Goal: Task Accomplishment & Management: Use online tool/utility

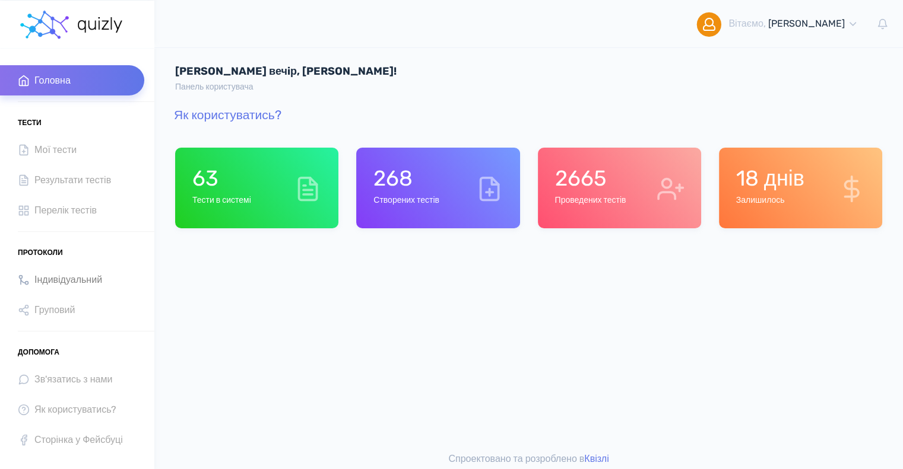
click at [43, 282] on span "Індивідуальний" at bounding box center [68, 280] width 68 height 16
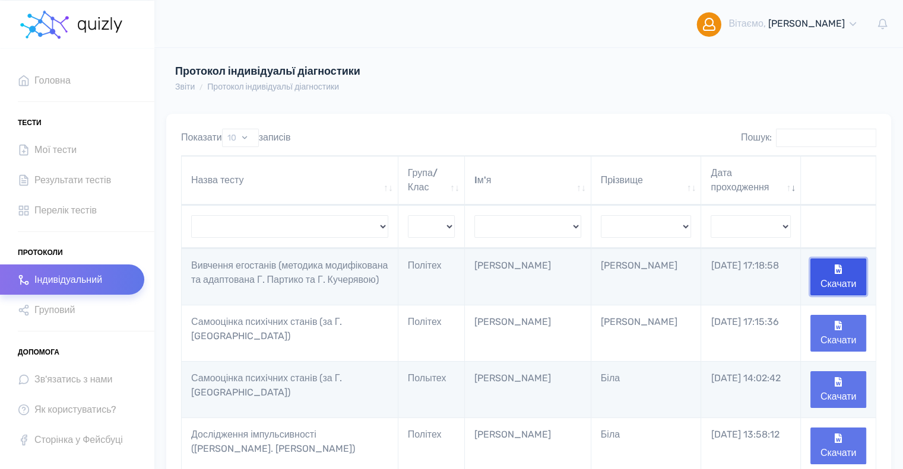
click at [838, 274] on button "Скачати" at bounding box center [838, 277] width 56 height 37
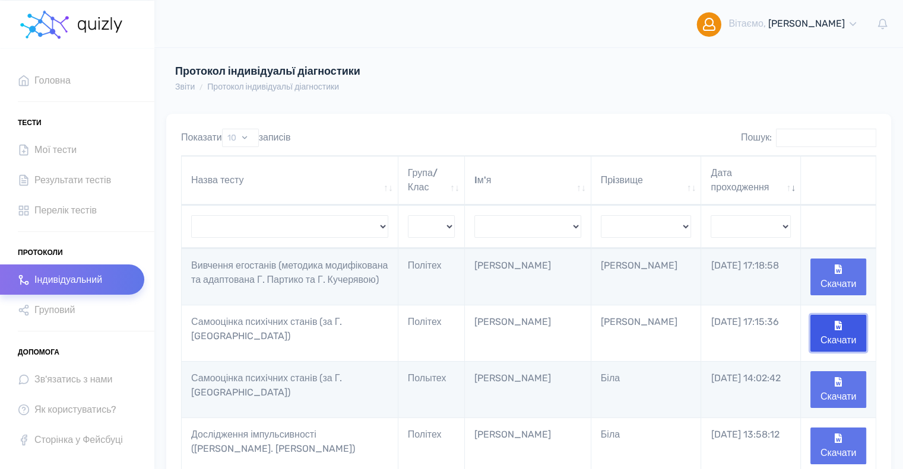
click at [844, 339] on button "Скачати" at bounding box center [838, 333] width 56 height 37
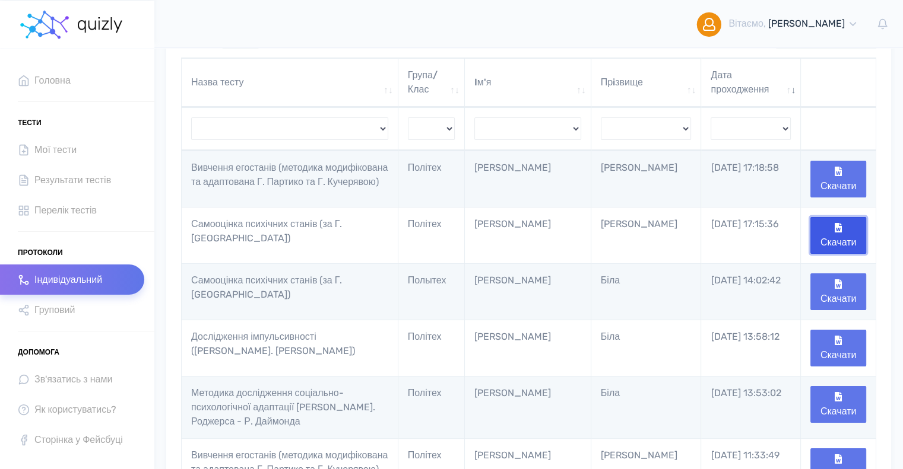
scroll to position [119, 0]
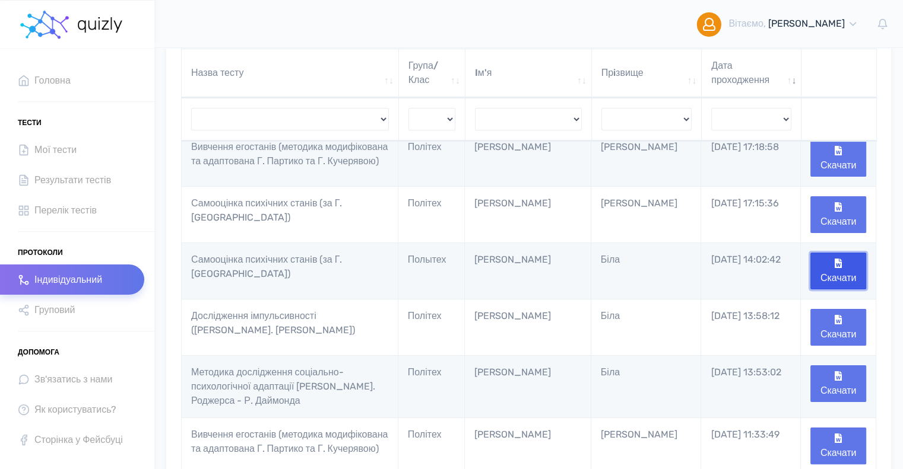
click at [838, 277] on button "Скачати" at bounding box center [838, 271] width 56 height 37
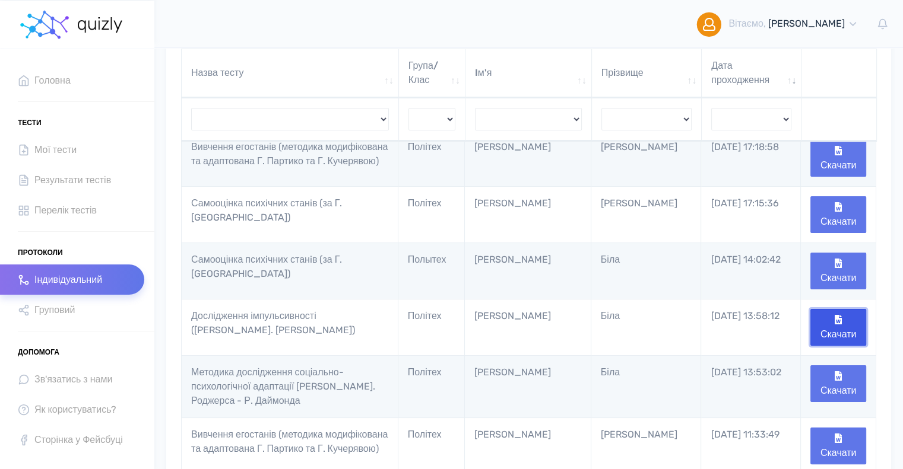
click at [840, 325] on icon "button" at bounding box center [837, 319] width 7 height 9
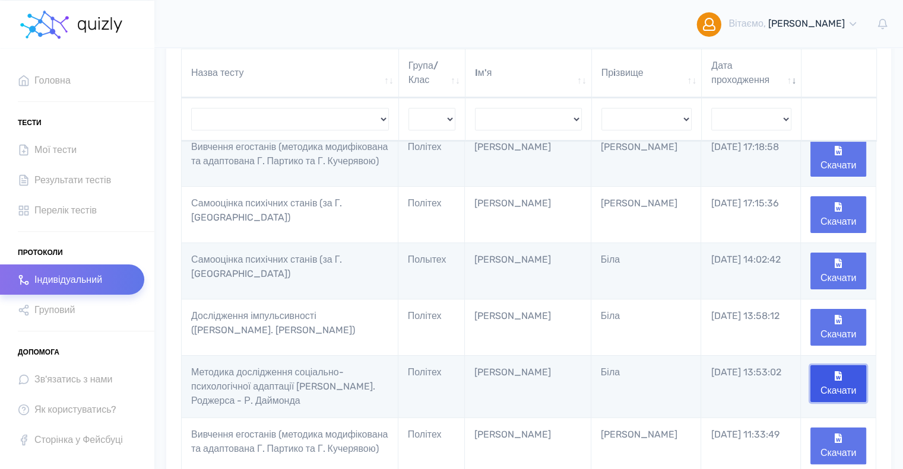
click at [845, 381] on button "Скачати" at bounding box center [838, 384] width 56 height 37
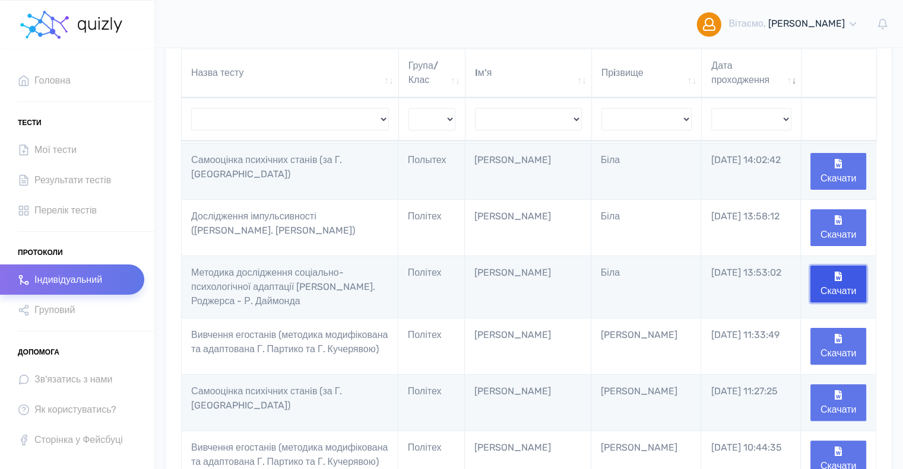
scroll to position [237, 0]
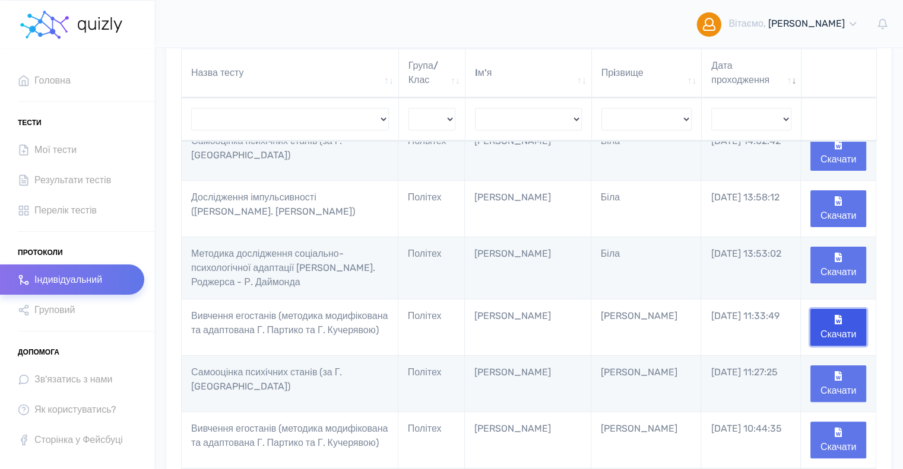
click at [834, 331] on button "Скачати" at bounding box center [838, 327] width 56 height 37
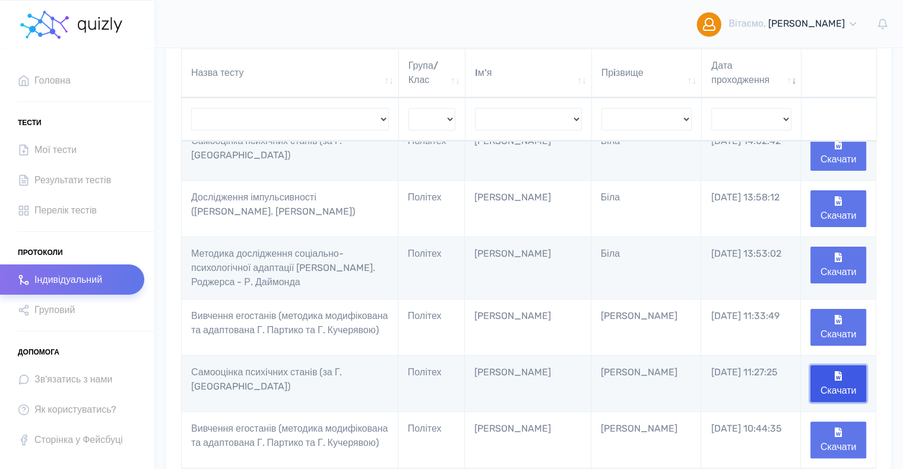
click at [836, 381] on icon "button" at bounding box center [837, 375] width 7 height 9
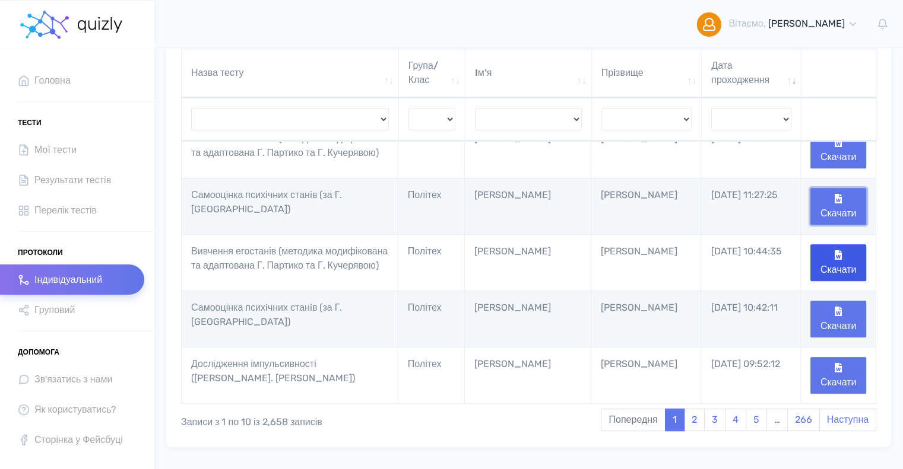
scroll to position [415, 0]
click at [852, 269] on button "Скачати" at bounding box center [838, 262] width 56 height 37
click at [846, 337] on button "Скачати" at bounding box center [838, 318] width 56 height 37
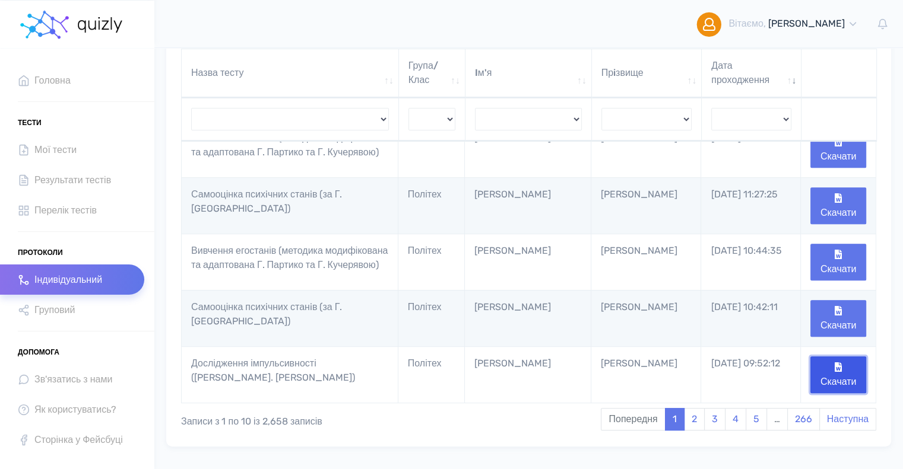
click at [845, 388] on button "Скачати" at bounding box center [838, 375] width 56 height 37
click at [694, 431] on link "2" at bounding box center [694, 419] width 21 height 23
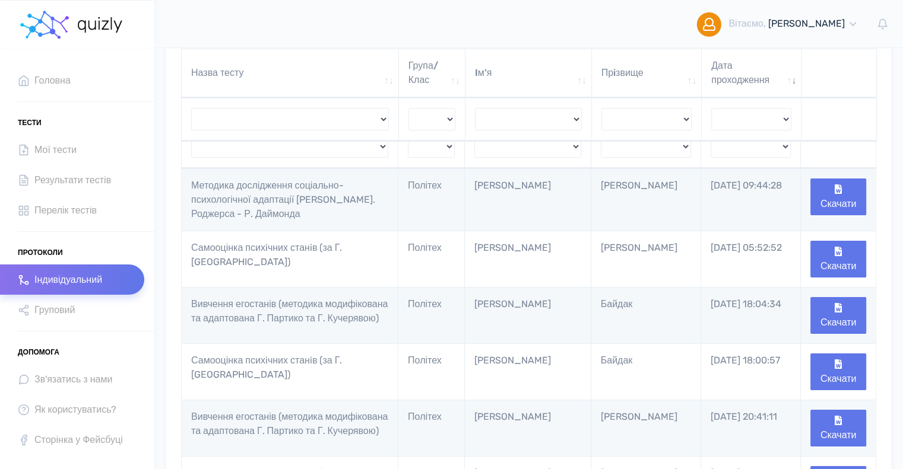
scroll to position [0, 0]
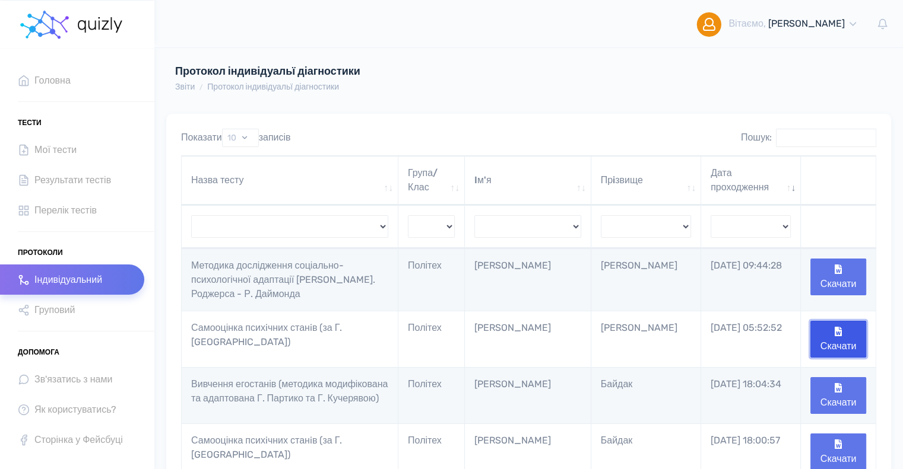
click at [835, 335] on icon "button" at bounding box center [837, 331] width 7 height 9
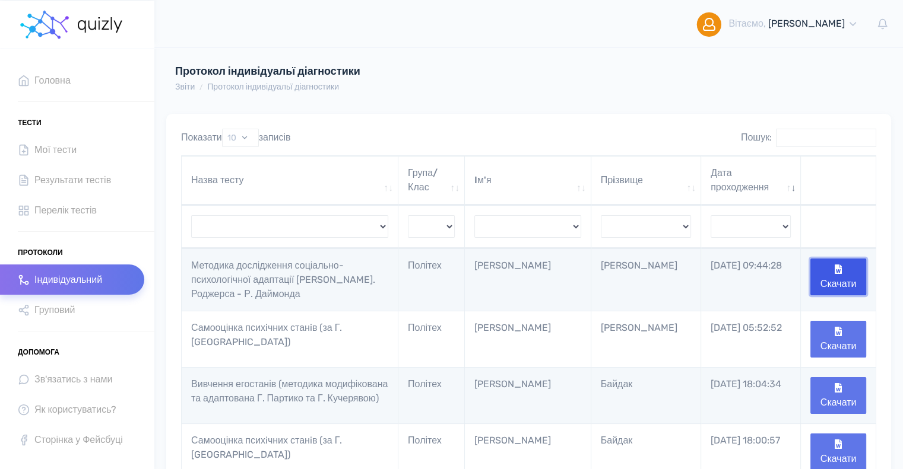
click at [844, 277] on button "Скачати" at bounding box center [838, 277] width 56 height 37
click at [627, 223] on select "Рузіна Петрачова Й Тимоненко Цимбалюк Здорик Рашкевич Ковбасюк Жигульська Весел…" at bounding box center [646, 226] width 90 height 23
click at [625, 220] on select "Рузіна Петрачова Й Тимоненко Цимбалюк Здорик Рашкевич Ковбасюк Жигульська Весел…" at bounding box center [646, 226] width 90 height 23
click at [625, 221] on select "Рузіна Петрачова Й Тимоненко Цимбалюк Здорик Рашкевич Ковбасюк Жигульська Весел…" at bounding box center [646, 226] width 90 height 23
click at [626, 234] on select "Рузіна Петрачова Й Тимоненко Цимбалюк Здорик Рашкевич Ковбасюк Жигульська Весел…" at bounding box center [646, 226] width 90 height 23
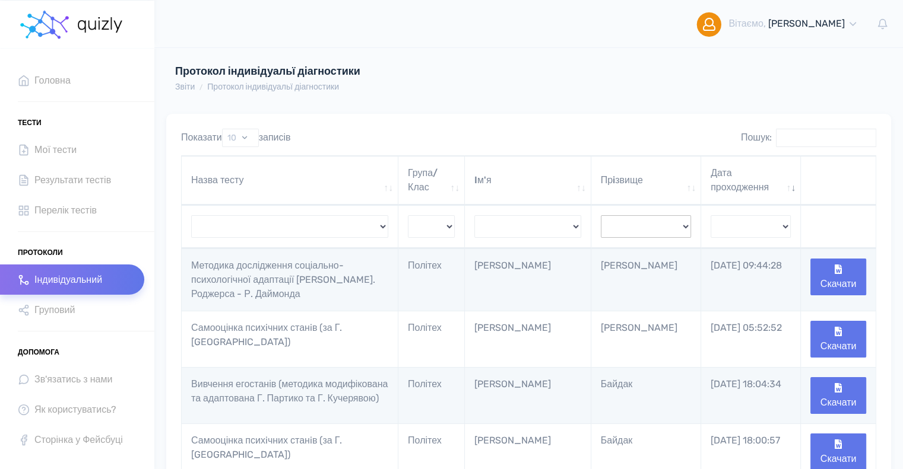
select select "Герасимчук"
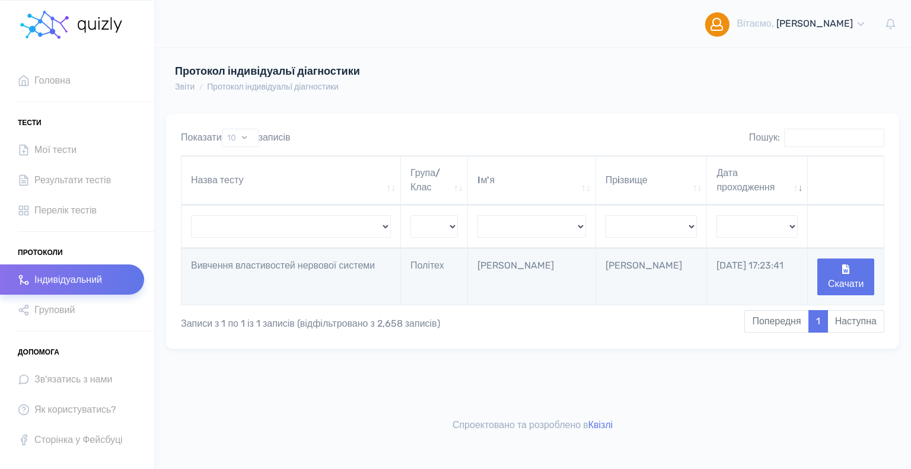
click at [671, 225] on select "Рузіна Петрачова Й Тимоненко Цимбалюк Здорик Рашкевич Ковбасюк Жигульська Весел…" at bounding box center [652, 226] width 92 height 23
select select "Ласкорунська"
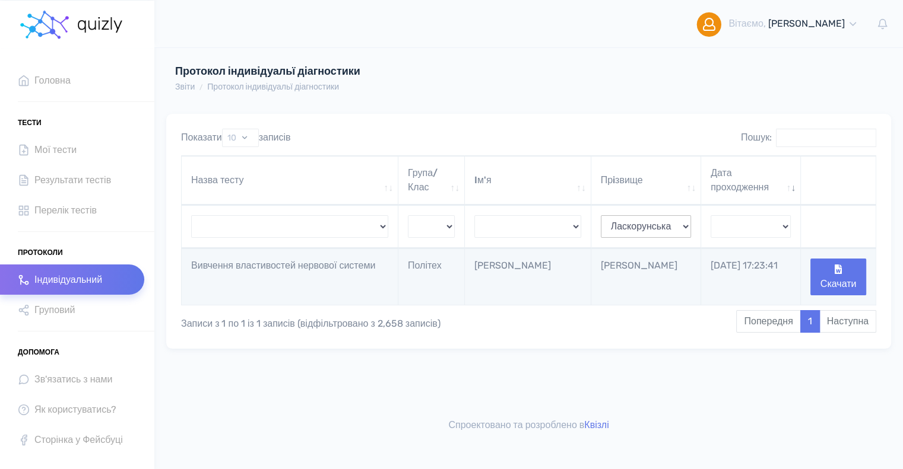
select select "Ласкорунська"
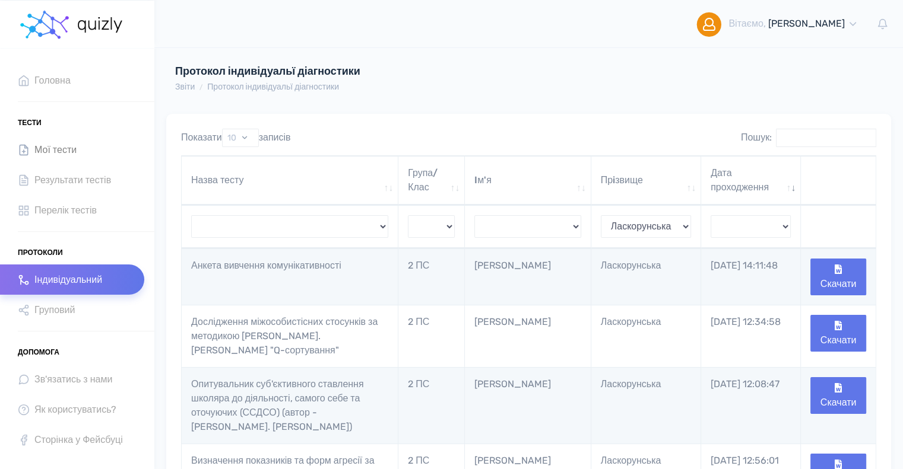
click at [58, 143] on span "Мої тести" at bounding box center [55, 150] width 42 height 16
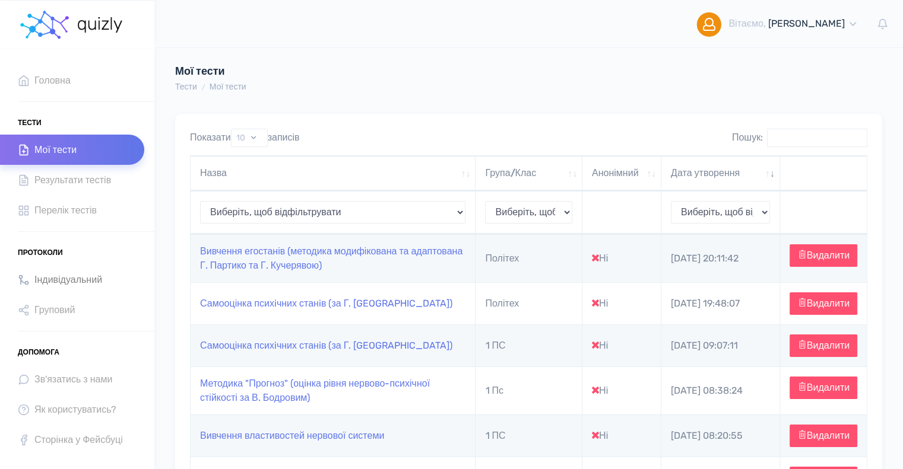
click at [85, 274] on span "Індивідуальний" at bounding box center [68, 280] width 68 height 16
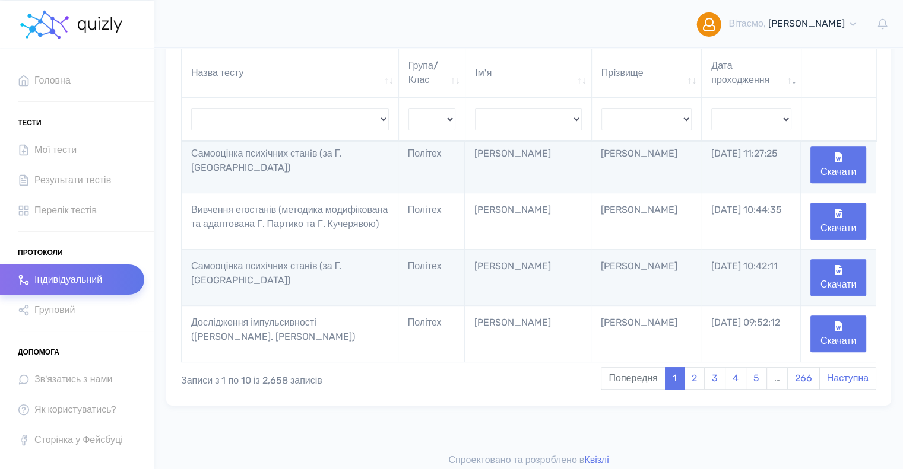
scroll to position [475, 0]
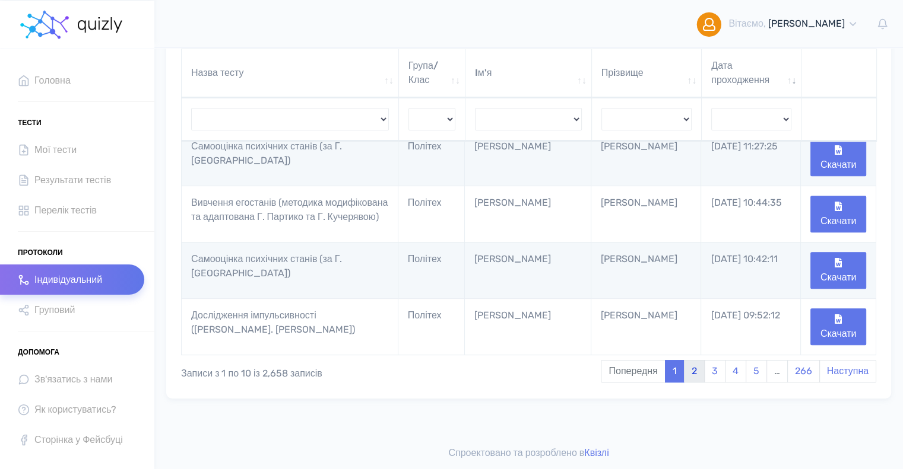
click at [697, 376] on link "2" at bounding box center [694, 371] width 21 height 23
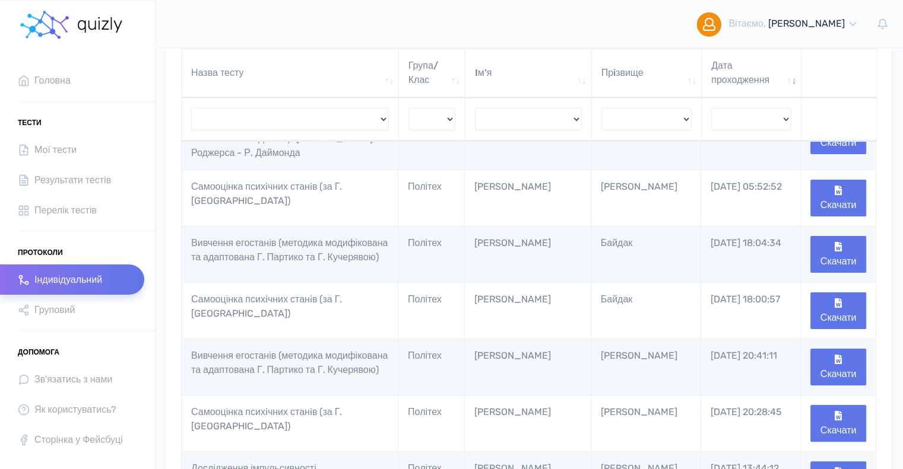
scroll to position [55, 0]
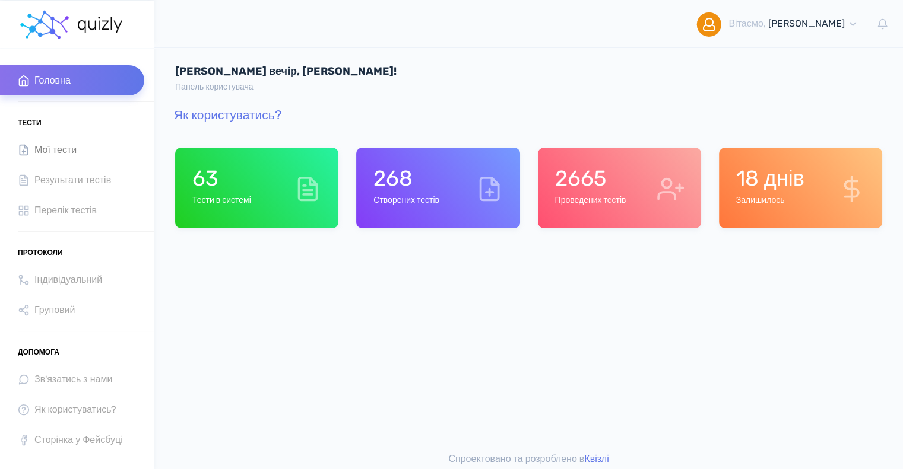
click at [55, 150] on span "Мої тести" at bounding box center [55, 150] width 42 height 16
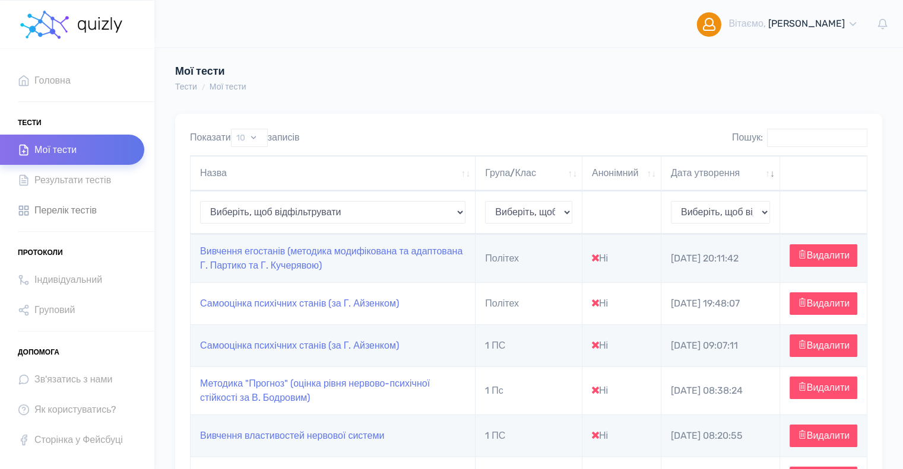
click at [50, 204] on span "Перелік тестів" at bounding box center [65, 210] width 62 height 16
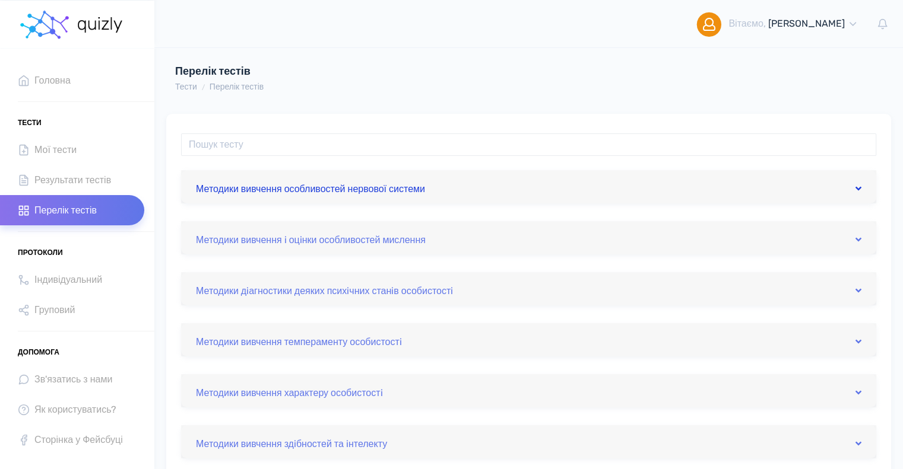
click at [424, 192] on link "Методики вивчення особливостей нервової системи" at bounding box center [528, 186] width 665 height 19
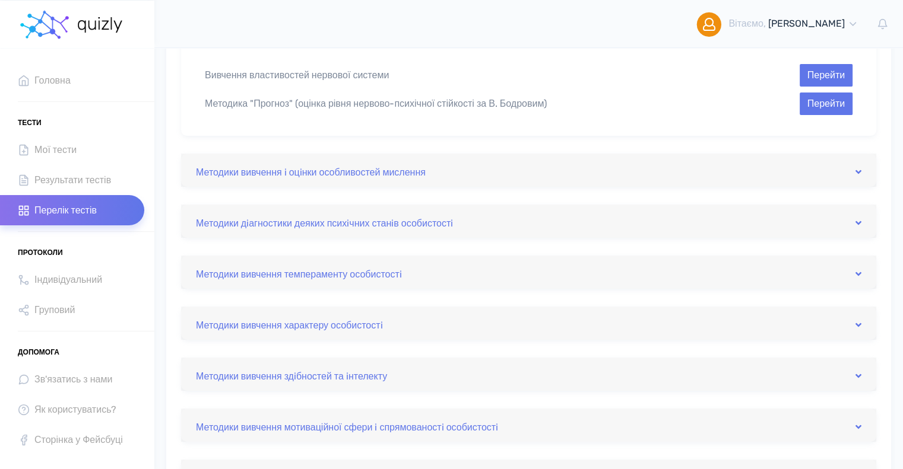
scroll to position [178, 0]
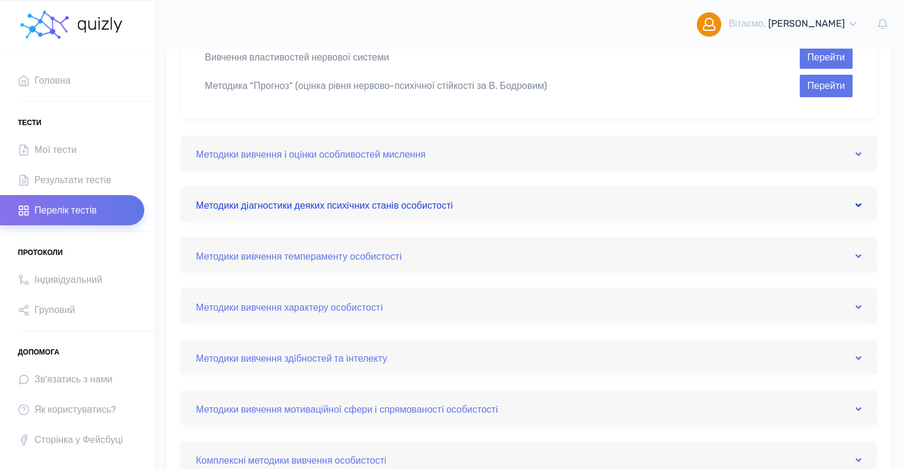
click at [424, 207] on link "Методики дiагностики деяких психiчних станiв особистостi" at bounding box center [528, 203] width 665 height 19
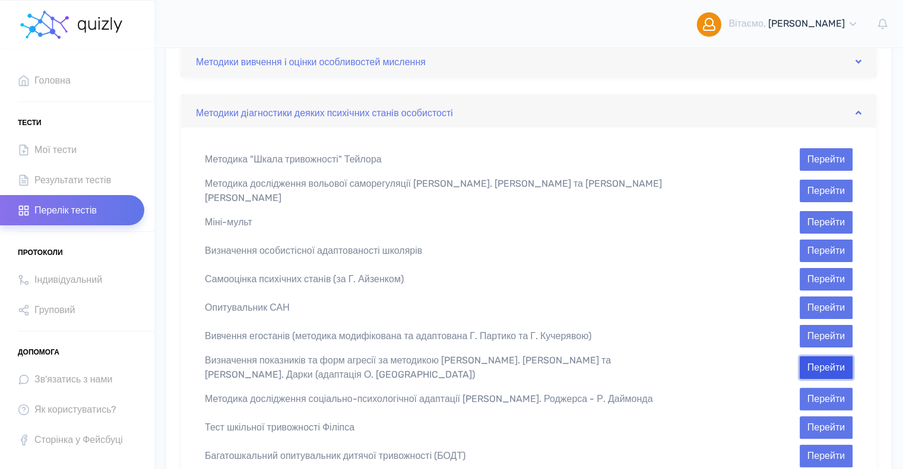
click at [835, 358] on button "Перейти" at bounding box center [825, 368] width 53 height 23
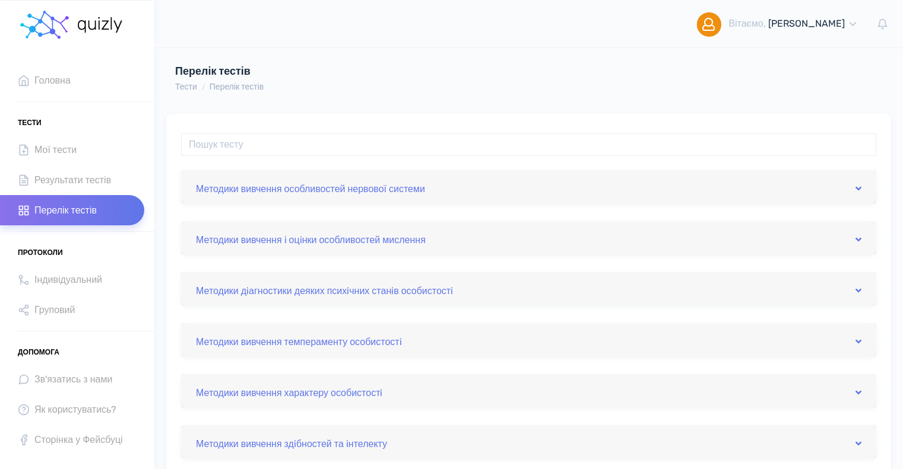
scroll to position [178, 0]
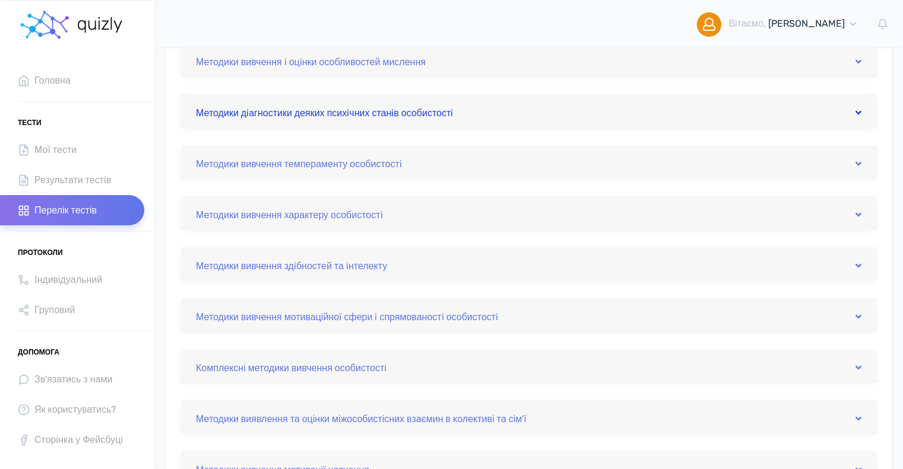
click at [336, 111] on link "Методики дiагностики деяких психiчних станiв особистостi" at bounding box center [528, 110] width 665 height 19
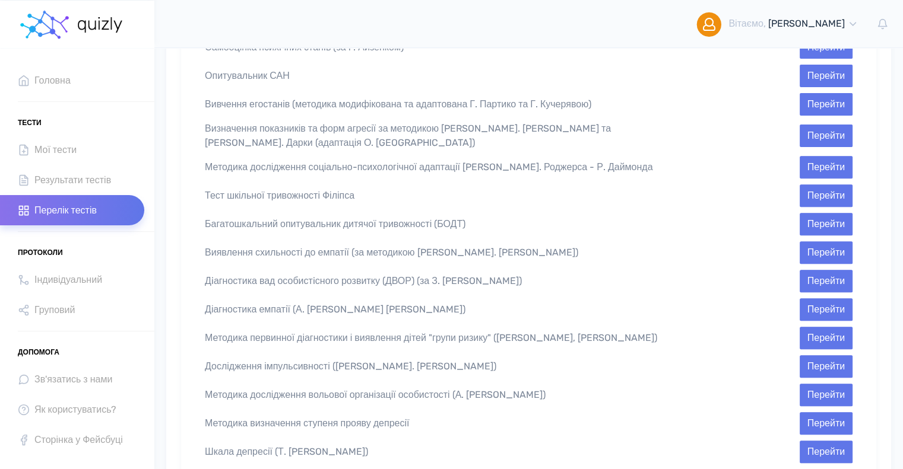
scroll to position [415, 0]
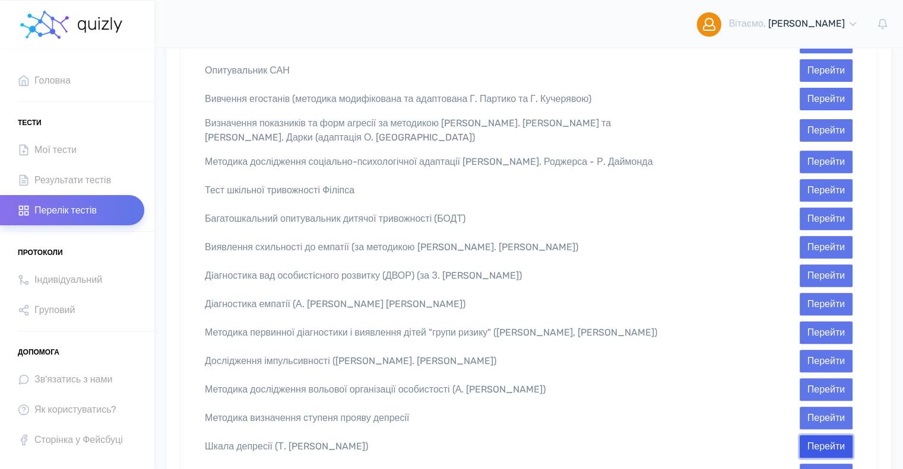
click at [831, 436] on button "Перейти" at bounding box center [825, 447] width 53 height 23
